Goal: Task Accomplishment & Management: Complete application form

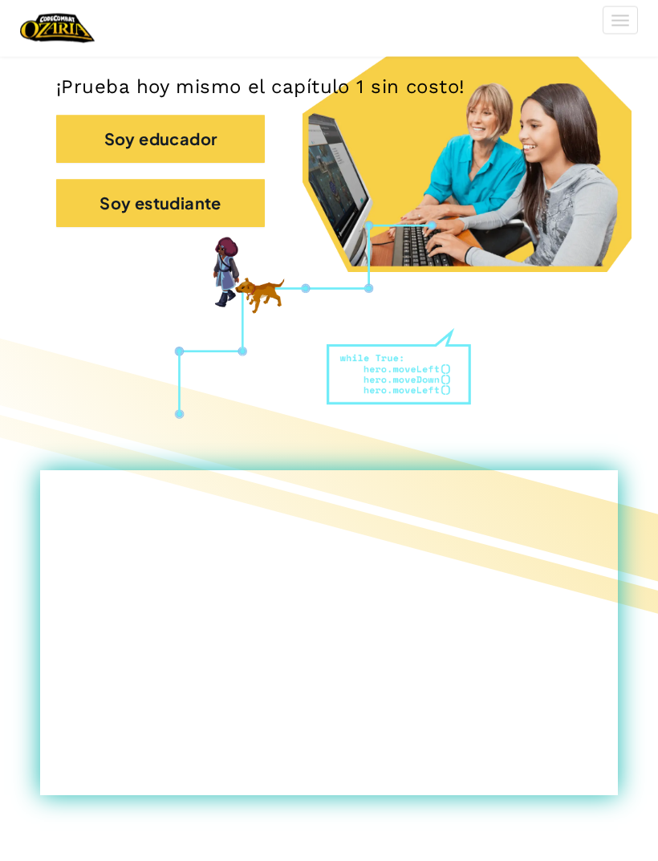
scroll to position [388, 0]
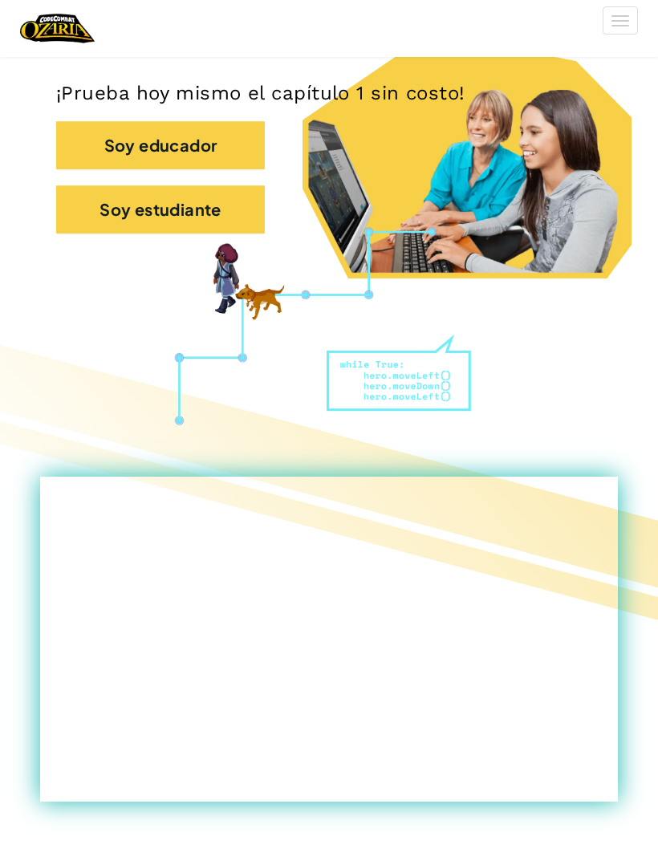
click at [226, 202] on button "Soy estudiante" at bounding box center [160, 209] width 209 height 48
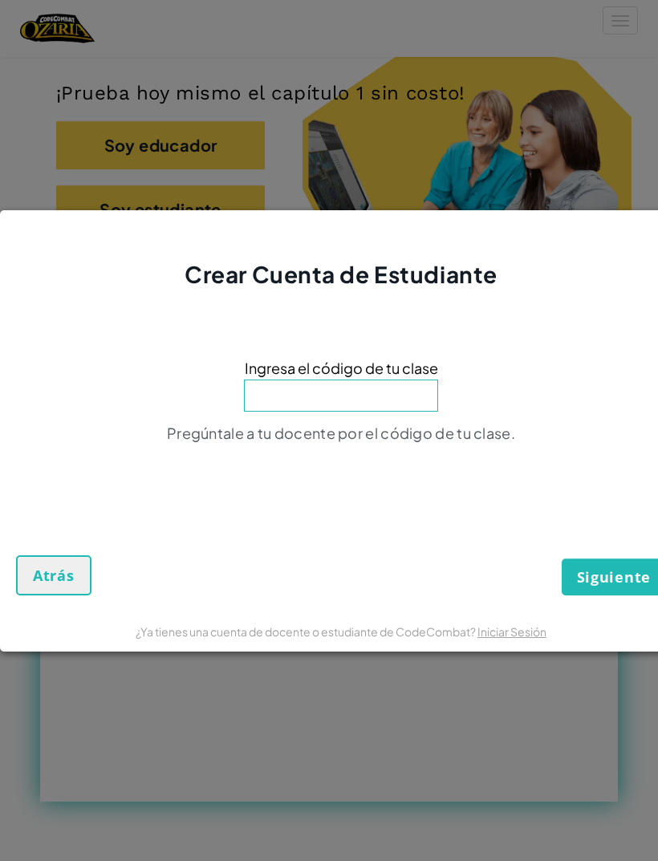
click at [421, 412] on input at bounding box center [341, 396] width 194 height 32
click at [32, 596] on button "Atrás" at bounding box center [53, 575] width 75 height 40
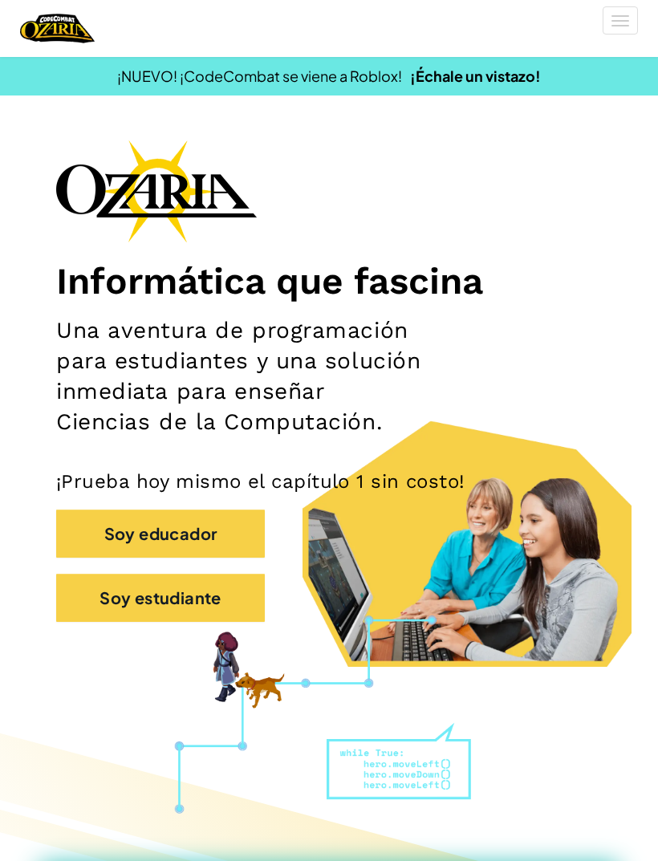
click at [616, 14] on button "[MEDICAL_DATA] la navigación" at bounding box center [620, 20] width 35 height 28
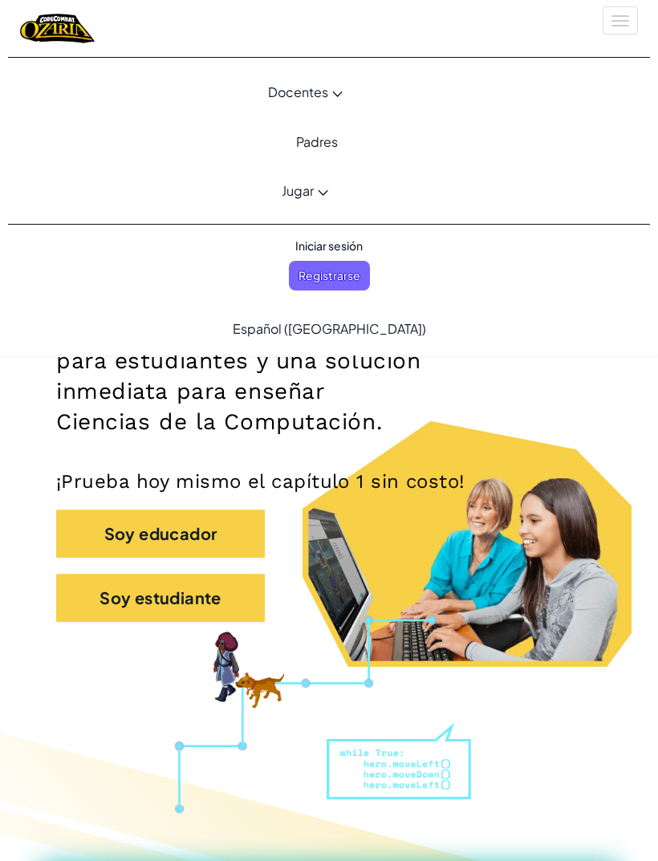
click at [614, 27] on button "[MEDICAL_DATA] la navigación" at bounding box center [620, 20] width 35 height 28
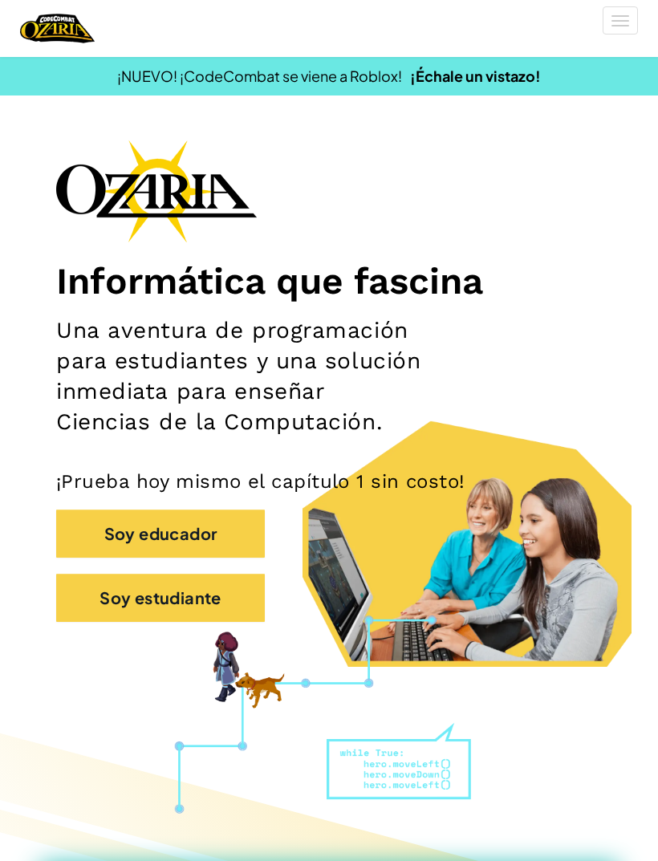
click at [656, 7] on div "[MEDICAL_DATA] la navigación Docentes Crear Cuenta Gratis Soluciones para Escue…" at bounding box center [329, 28] width 666 height 57
click at [624, 24] on button "[MEDICAL_DATA] la navigación" at bounding box center [620, 20] width 35 height 28
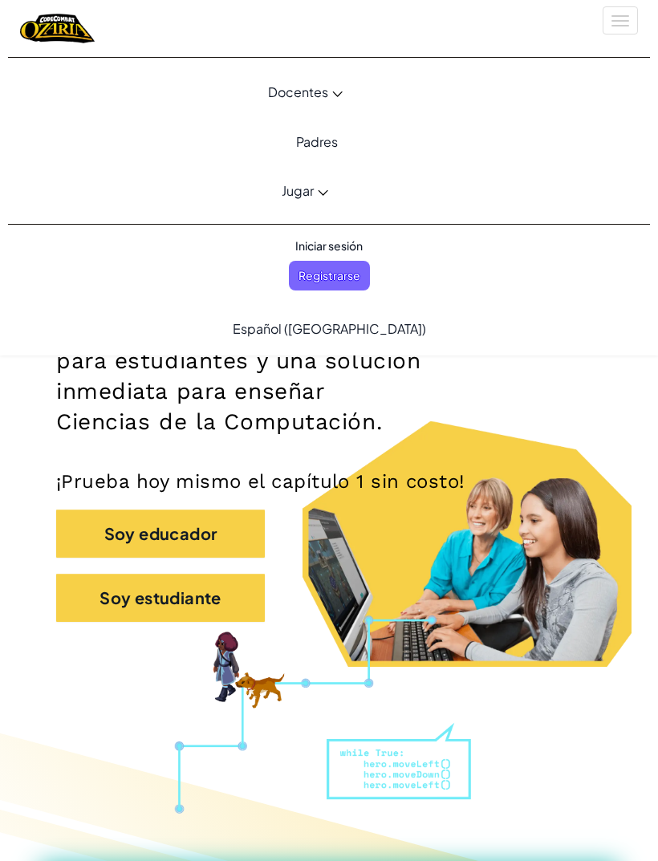
click at [603, 35] on div "[MEDICAL_DATA] la navigación" at bounding box center [329, 28] width 642 height 57
click at [354, 246] on span "Iniciar sesión" at bounding box center [329, 246] width 87 height 30
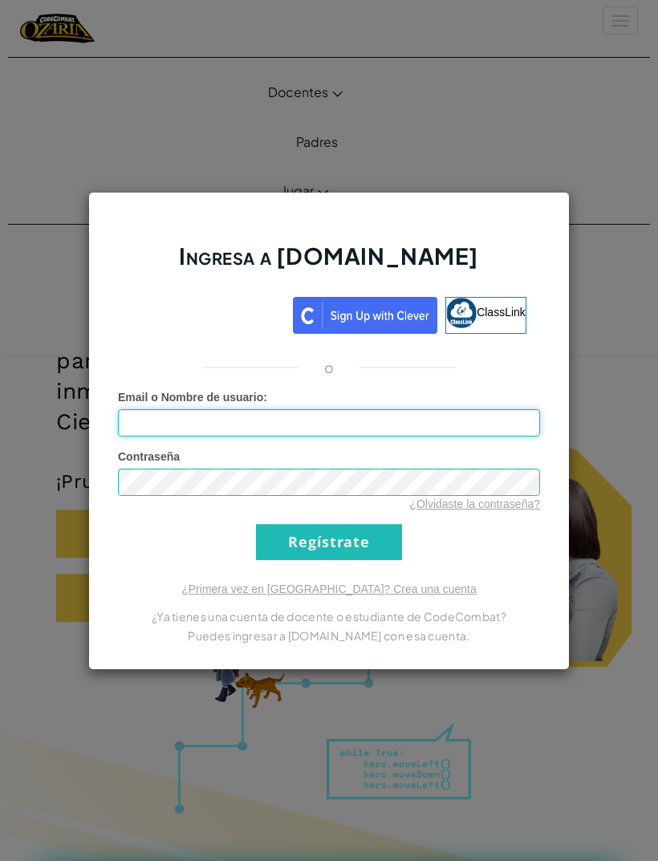
click at [476, 425] on input "Email o Nombre de usuario :" at bounding box center [329, 422] width 422 height 27
type input "AlonsoA3003"
click at [329, 542] on input "Regístrate" at bounding box center [329, 542] width 146 height 36
